Goal: Use online tool/utility: Utilize a website feature to perform a specific function

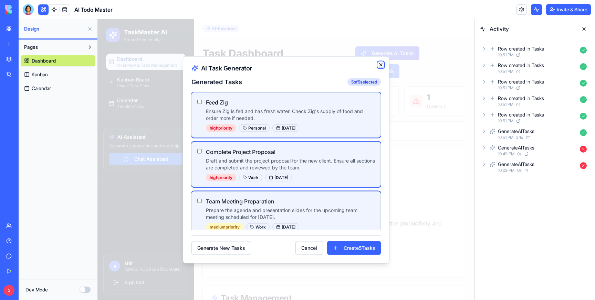
click at [380, 66] on icon "button" at bounding box center [381, 65] width 6 height 6
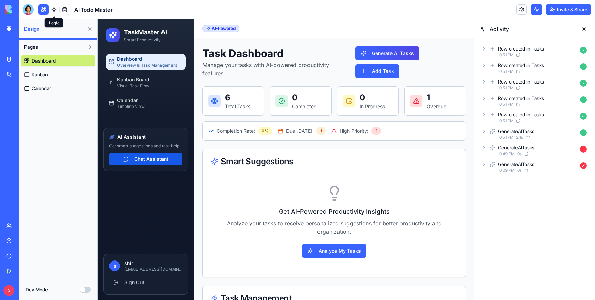
click at [53, 9] on link at bounding box center [54, 9] width 10 height 10
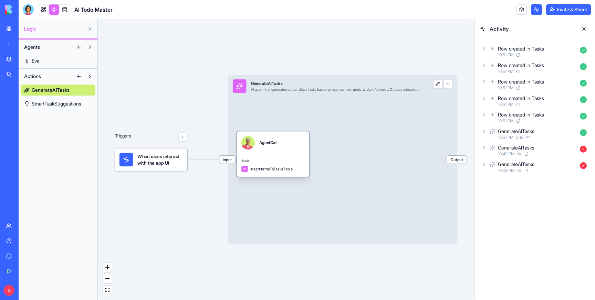
click at [266, 153] on div "AgentCall" at bounding box center [272, 142] width 73 height 23
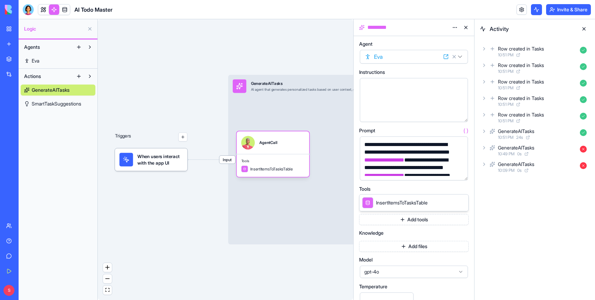
click at [411, 219] on button "Add tools" at bounding box center [413, 219] width 109 height 11
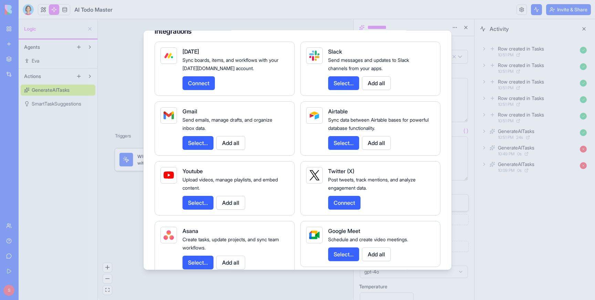
scroll to position [669, 0]
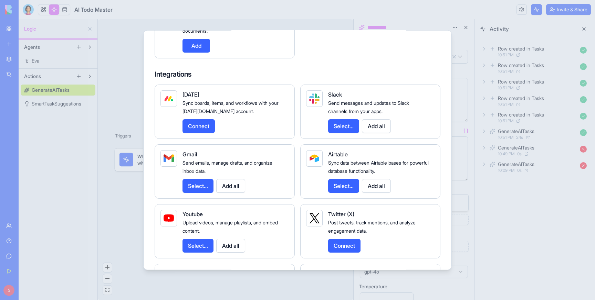
click at [197, 193] on button "Select..." at bounding box center [197, 186] width 31 height 14
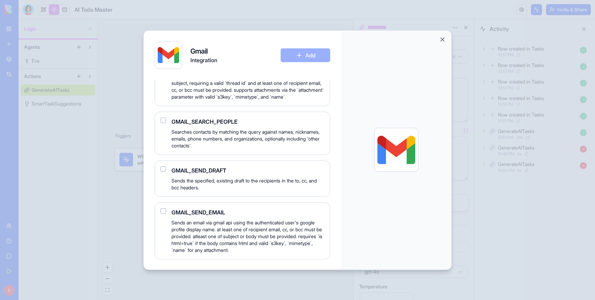
scroll to position [996, 0]
click at [164, 168] on button "button" at bounding box center [163, 169] width 6 height 6
click at [165, 170] on button "button" at bounding box center [163, 169] width 6 height 6
click at [161, 211] on button "button" at bounding box center [163, 211] width 6 height 6
click at [317, 50] on button "Add" at bounding box center [306, 55] width 50 height 14
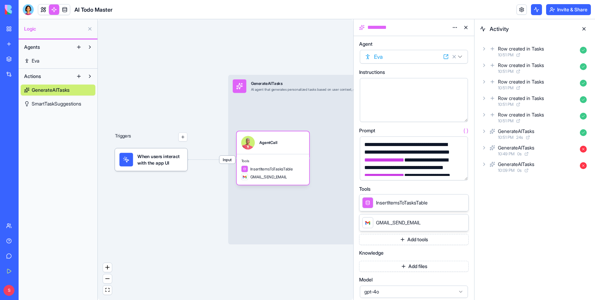
click at [454, 27] on html "**********" at bounding box center [297, 150] width 595 height 300
click at [436, 44] on span "State" at bounding box center [434, 41] width 11 height 7
